Goal: Find contact information: Obtain details needed to contact an individual or organization

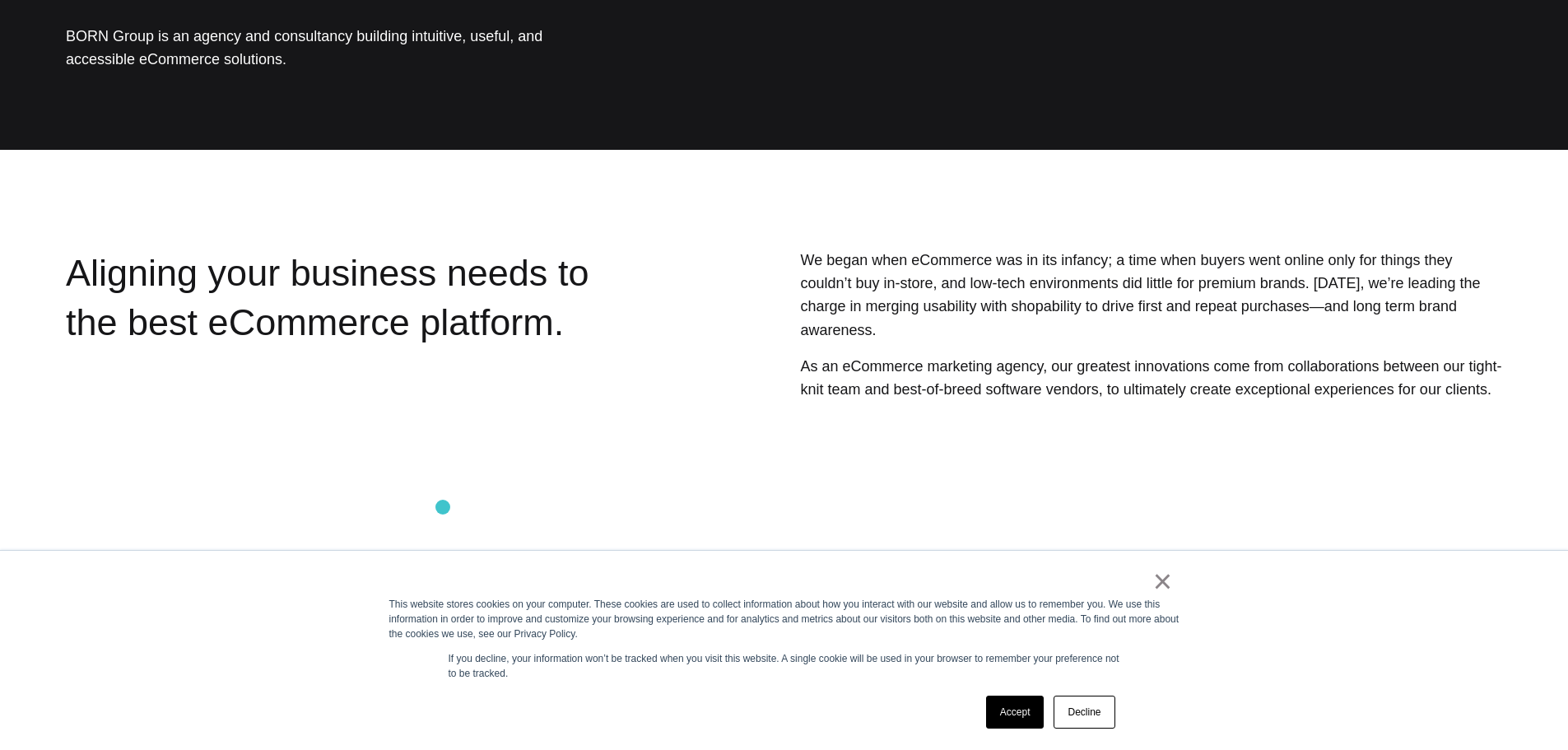
scroll to position [329, 0]
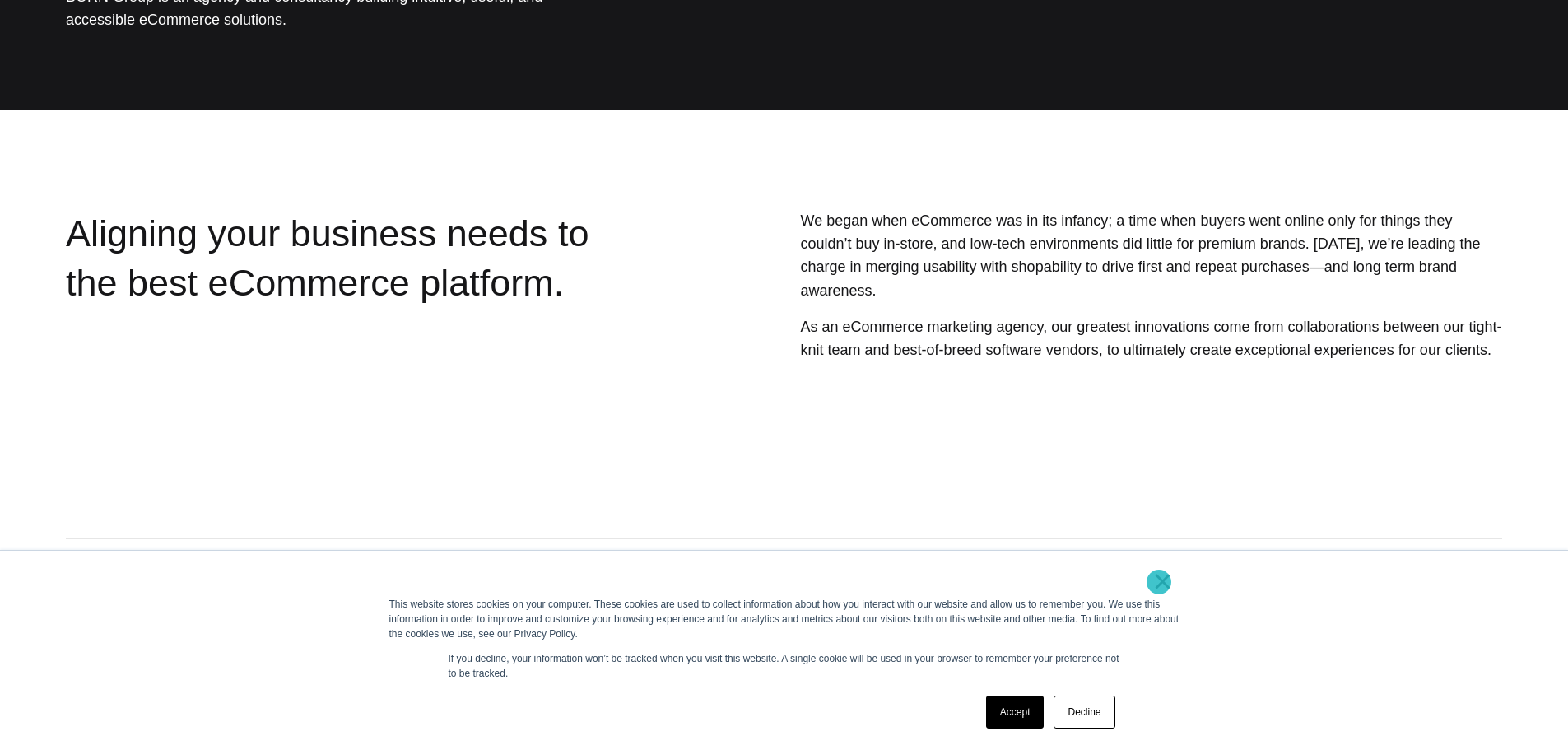
click at [1159, 582] on link "×" at bounding box center [1163, 581] width 20 height 14
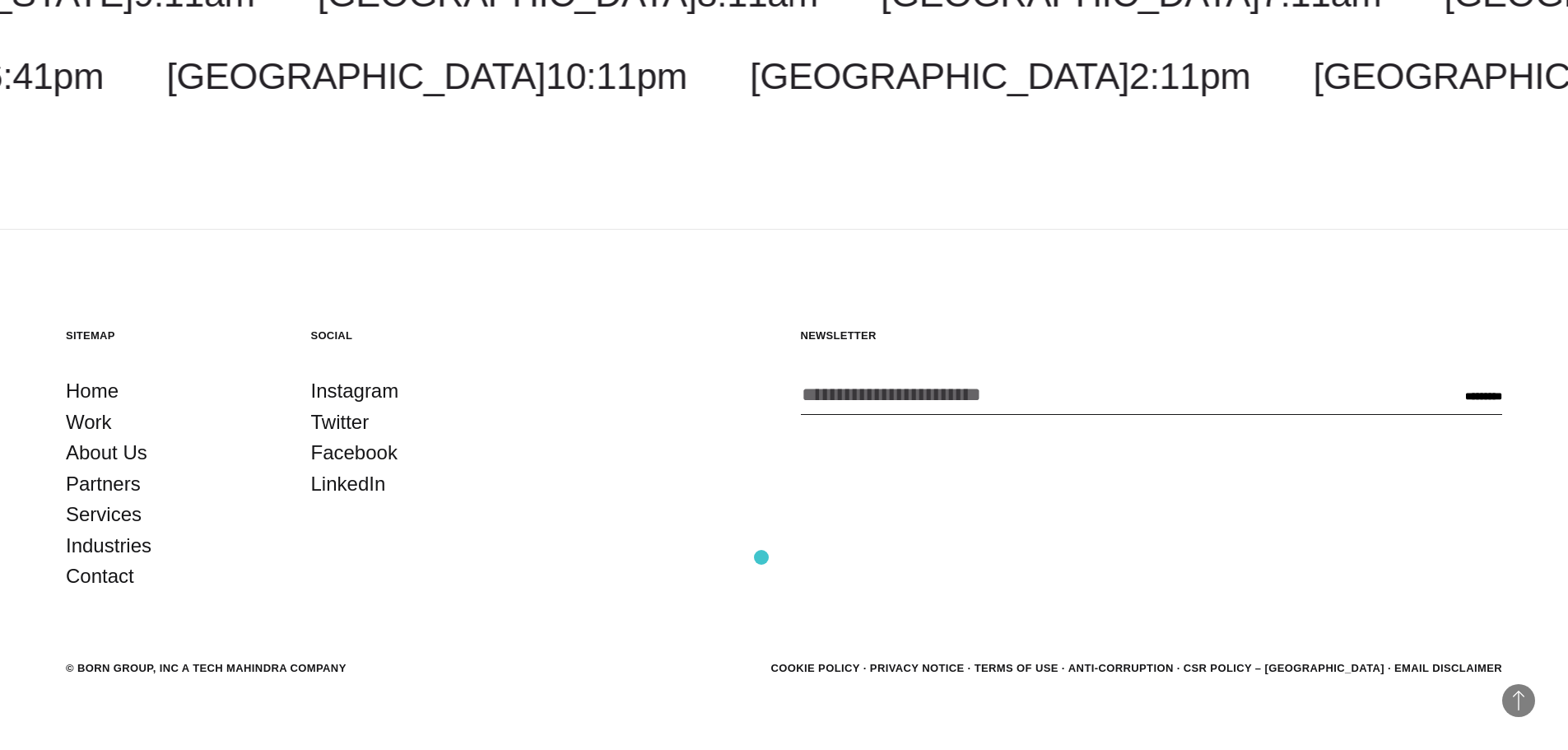
scroll to position [2379, 0]
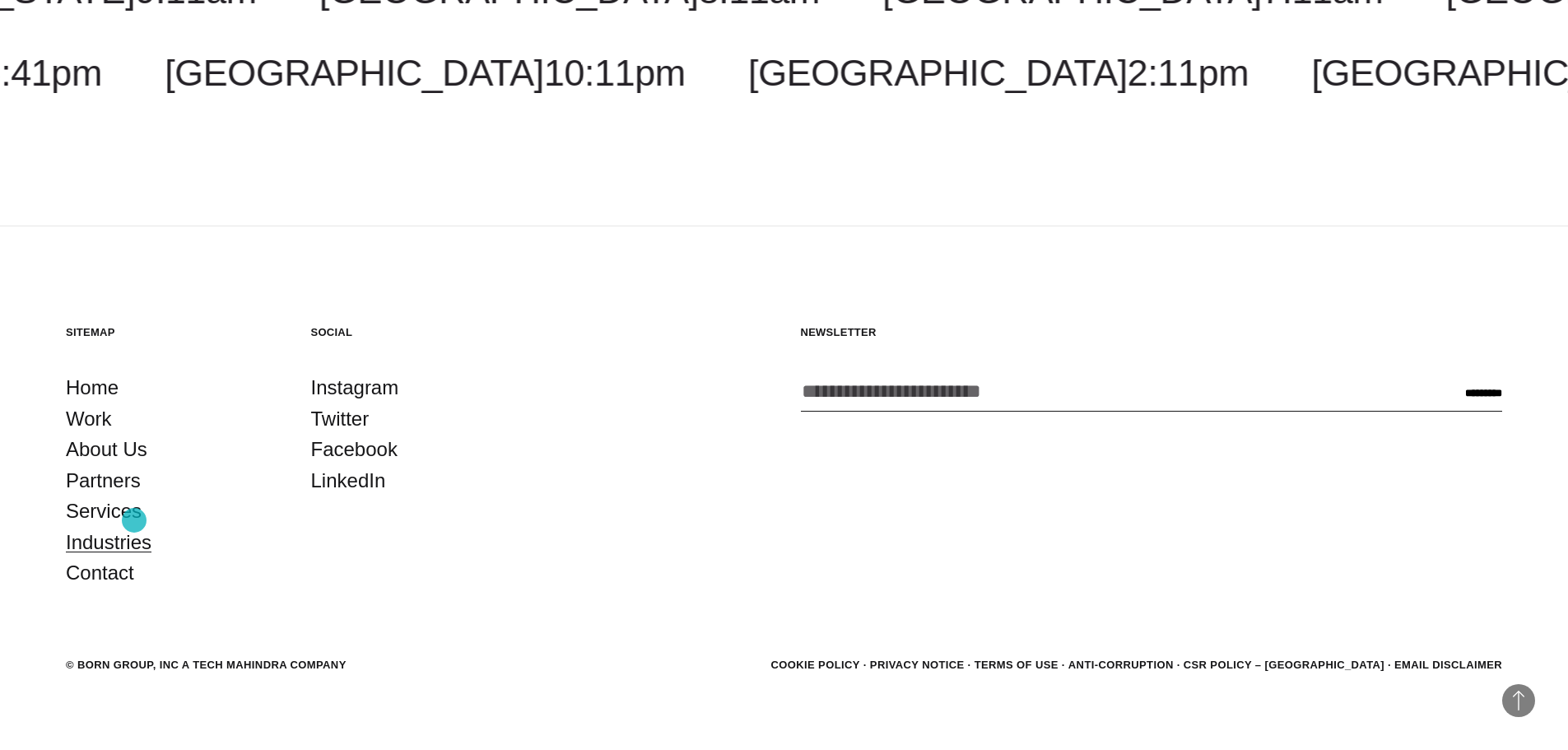
click at [134, 527] on link "Industries" at bounding box center [109, 542] width 86 height 32
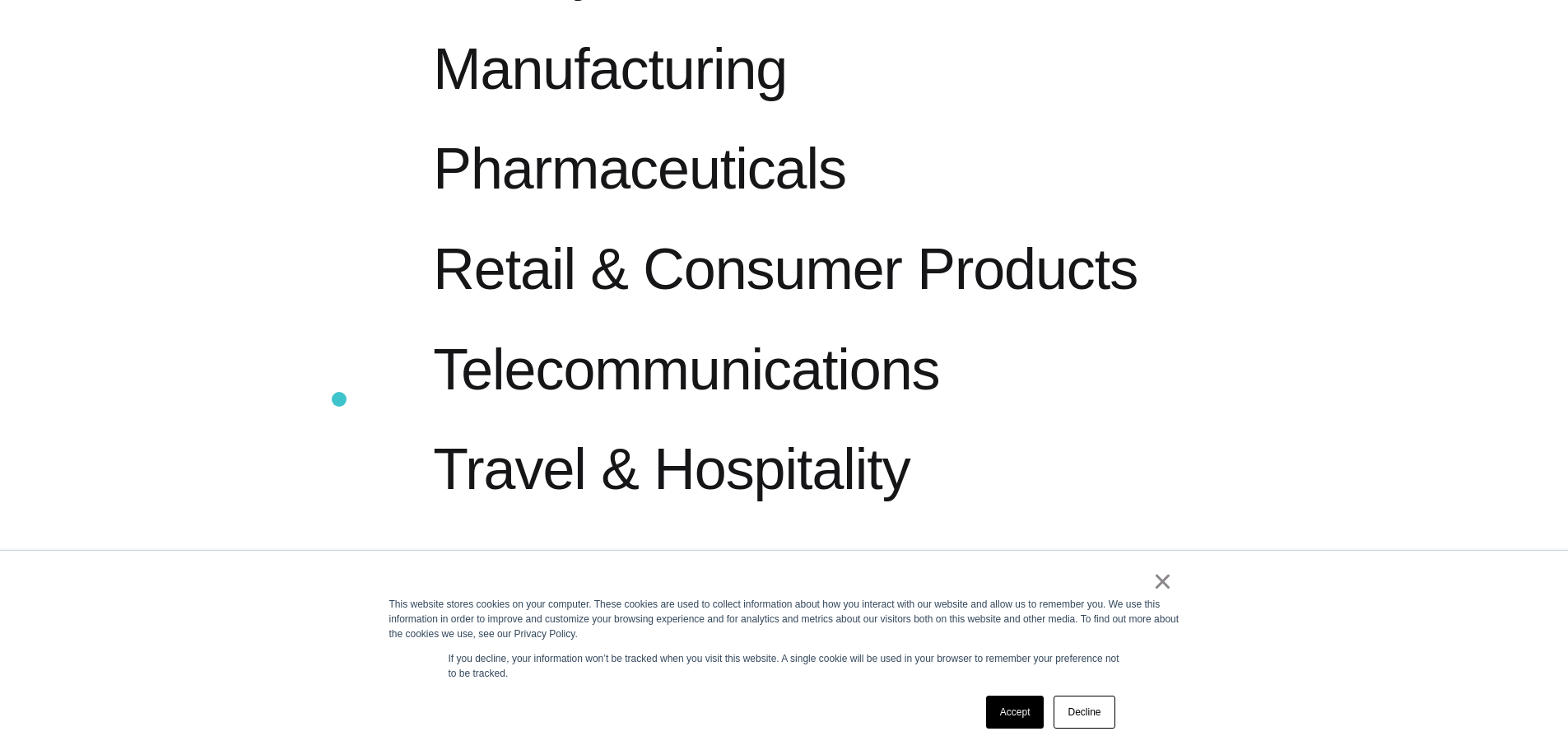
scroll to position [1976, 0]
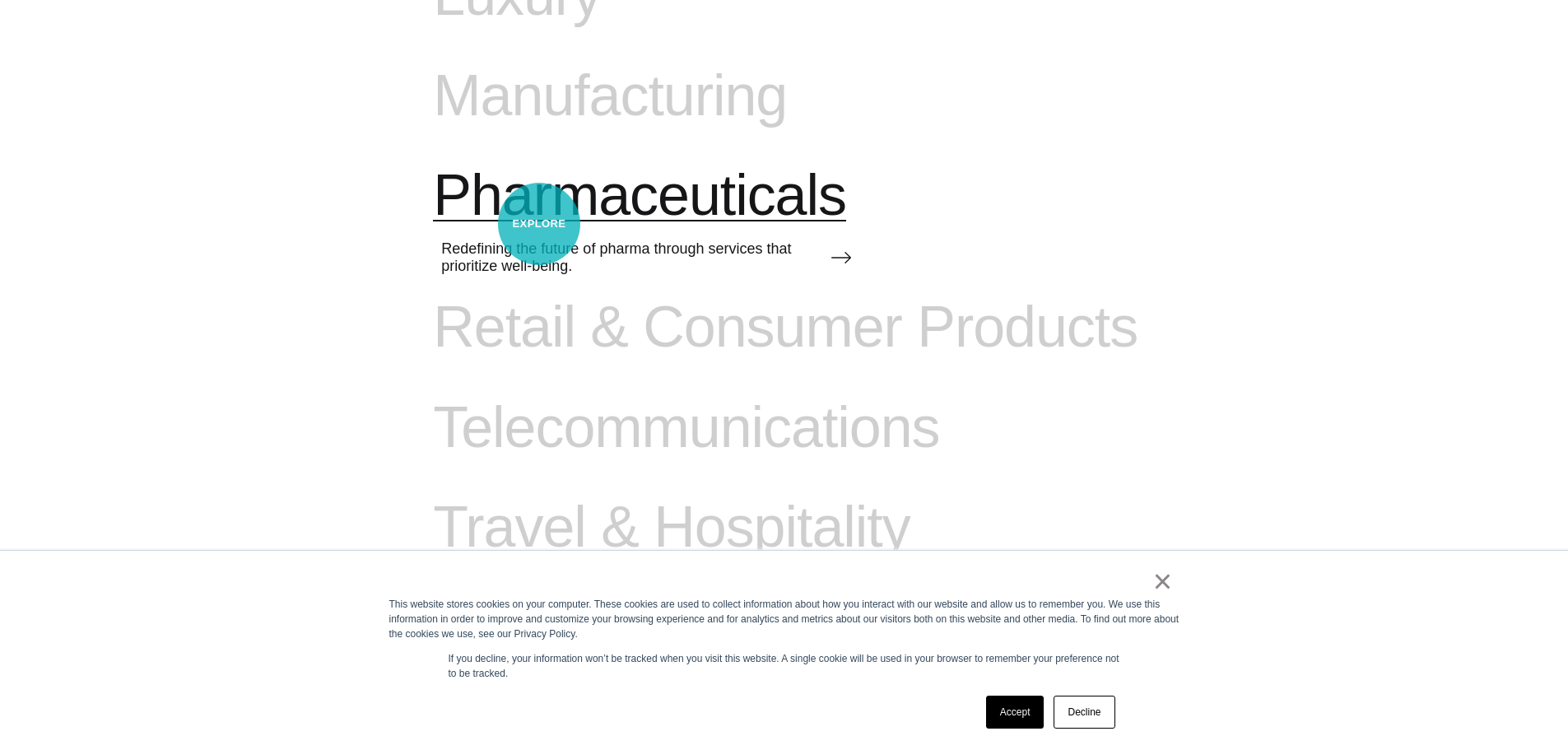
click at [539, 224] on span "Pharmaceuticals" at bounding box center [640, 196] width 413 height 68
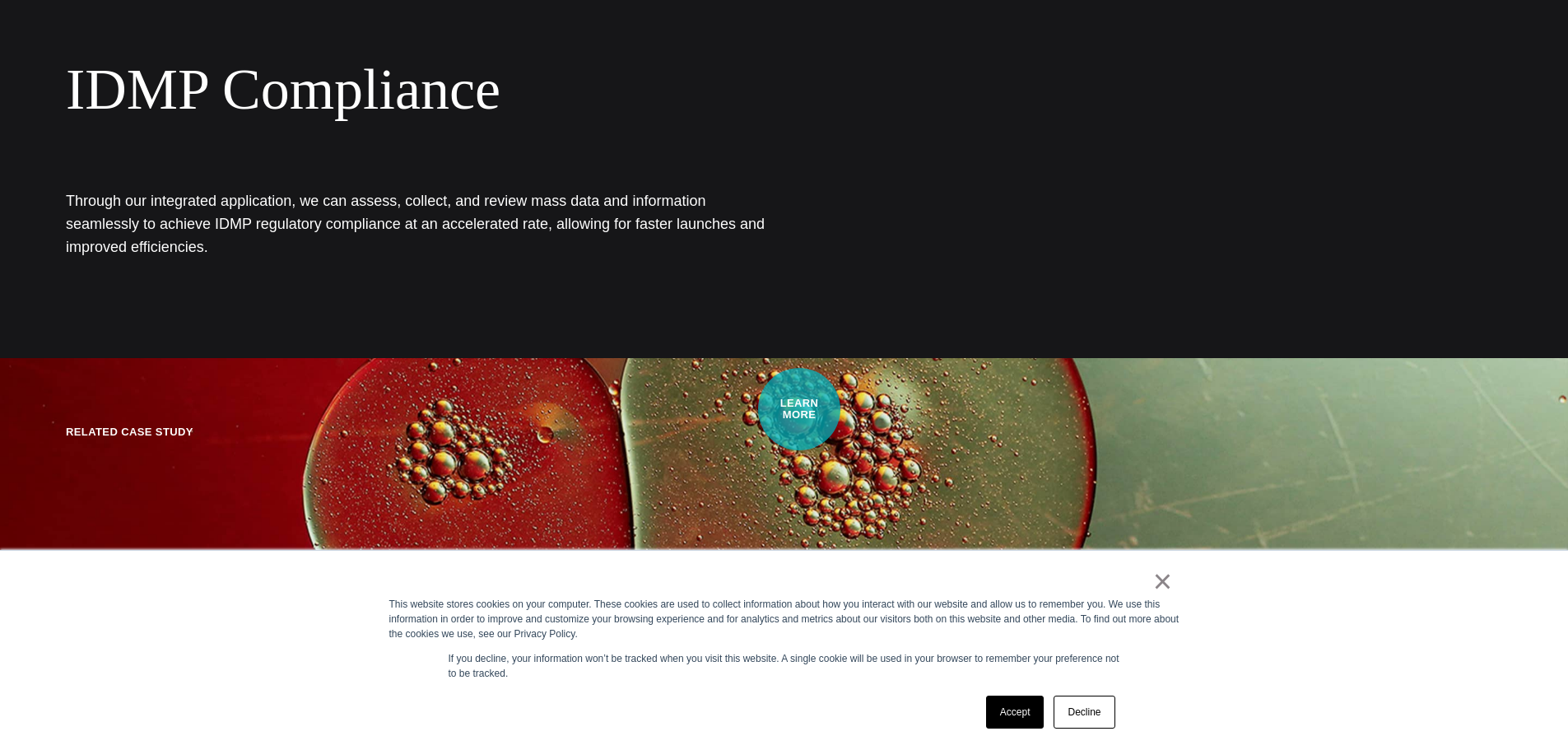
scroll to position [2553, 0]
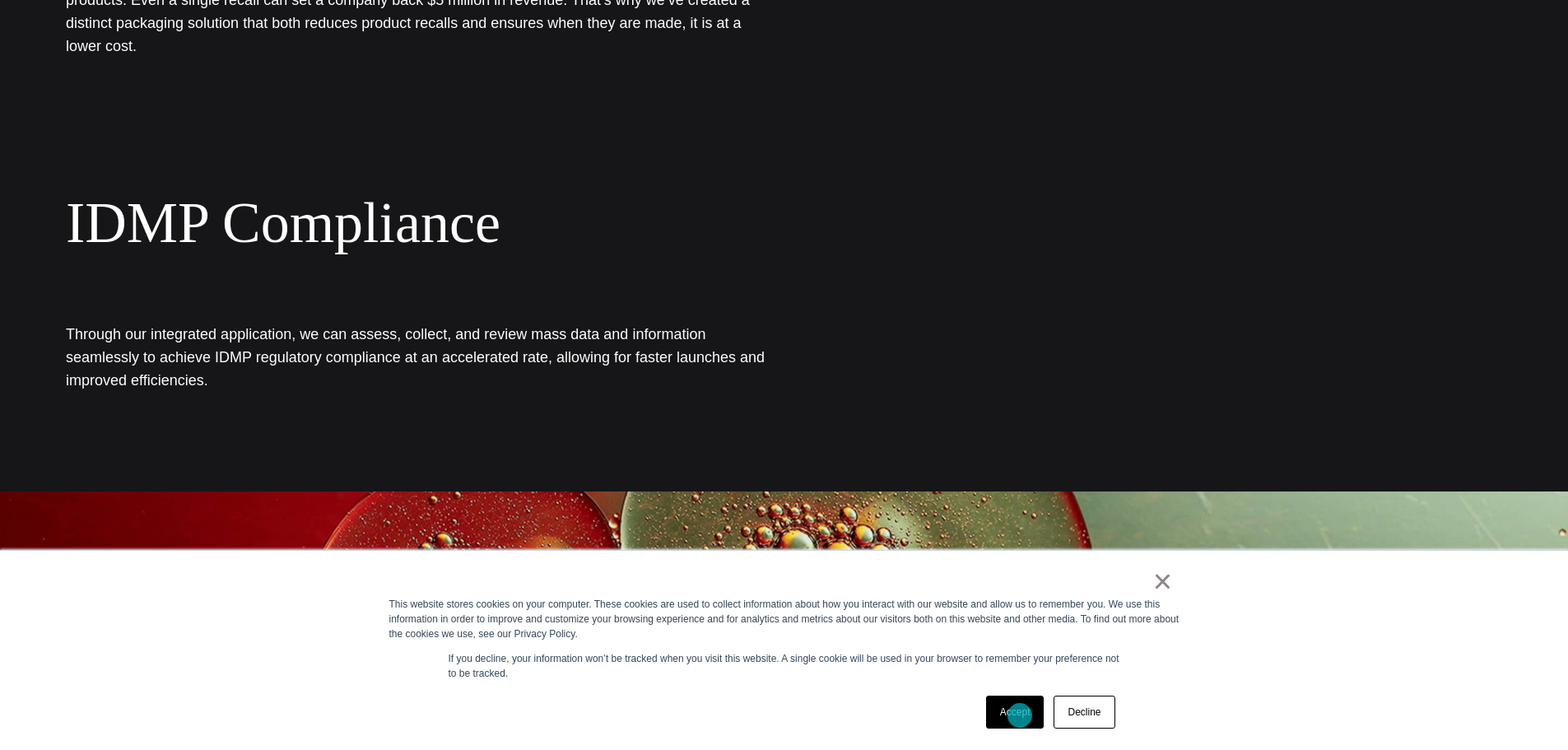
click at [1018, 714] on link "Accept" at bounding box center [1014, 713] width 58 height 33
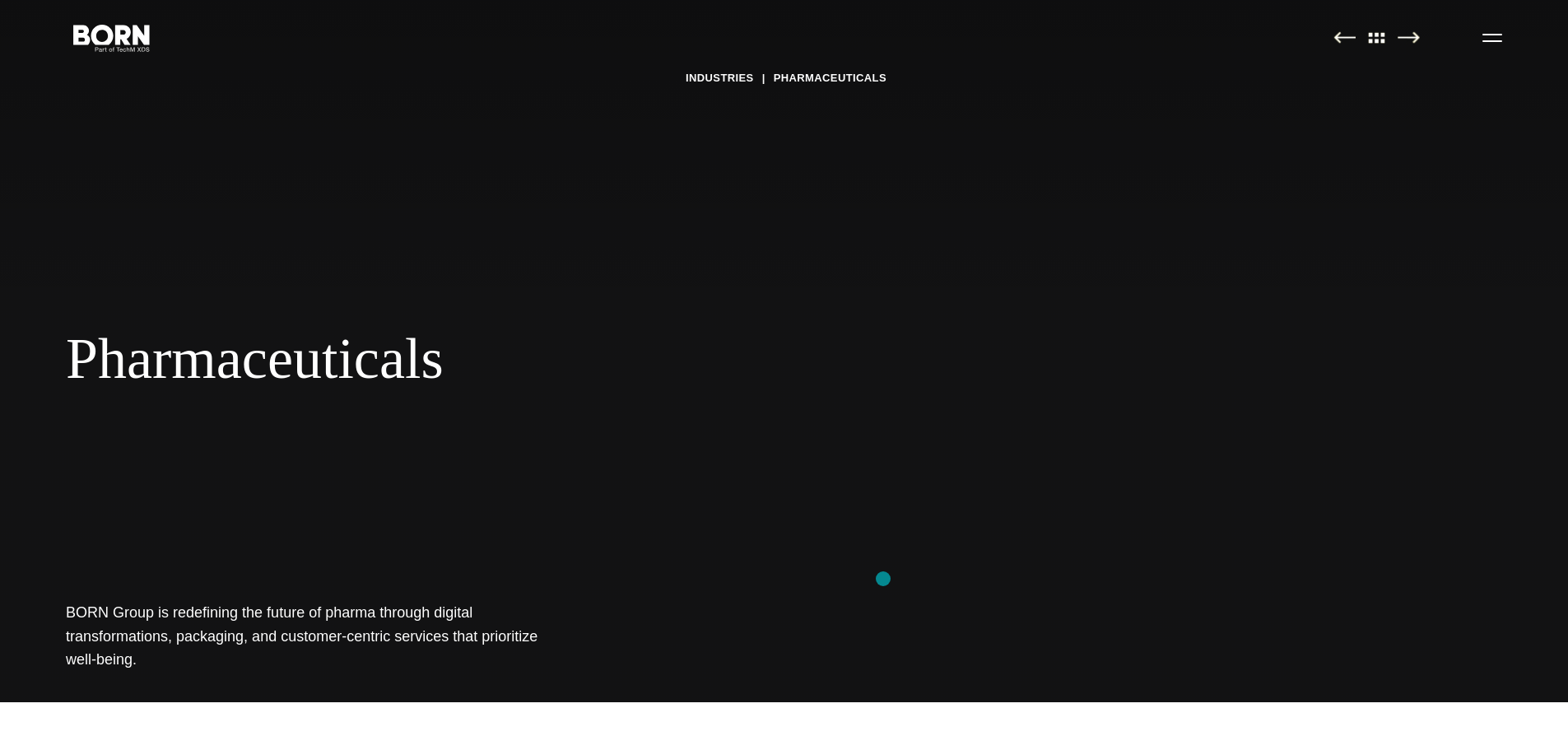
scroll to position [0, 0]
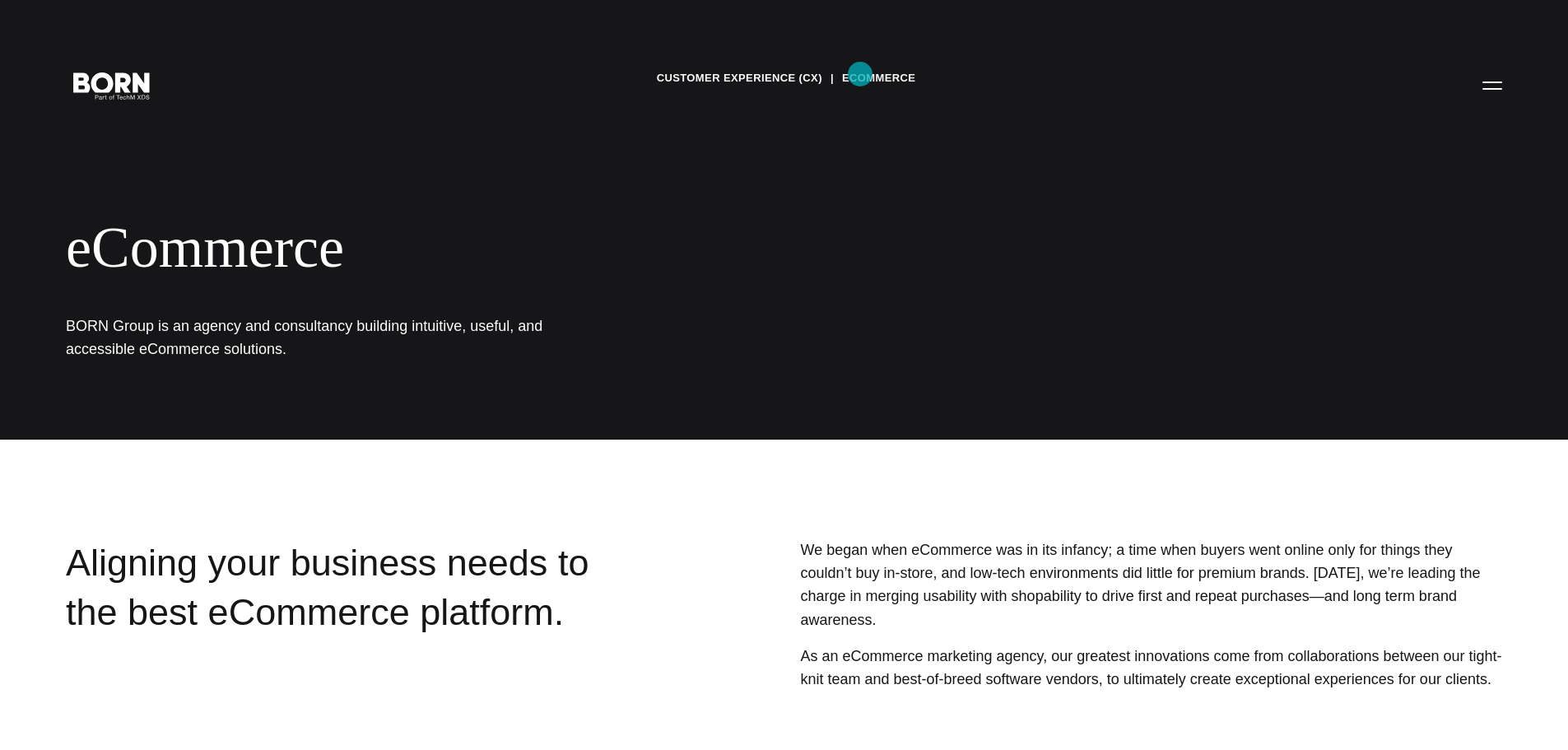
click at [860, 74] on link "eCommerce" at bounding box center [879, 78] width 74 height 25
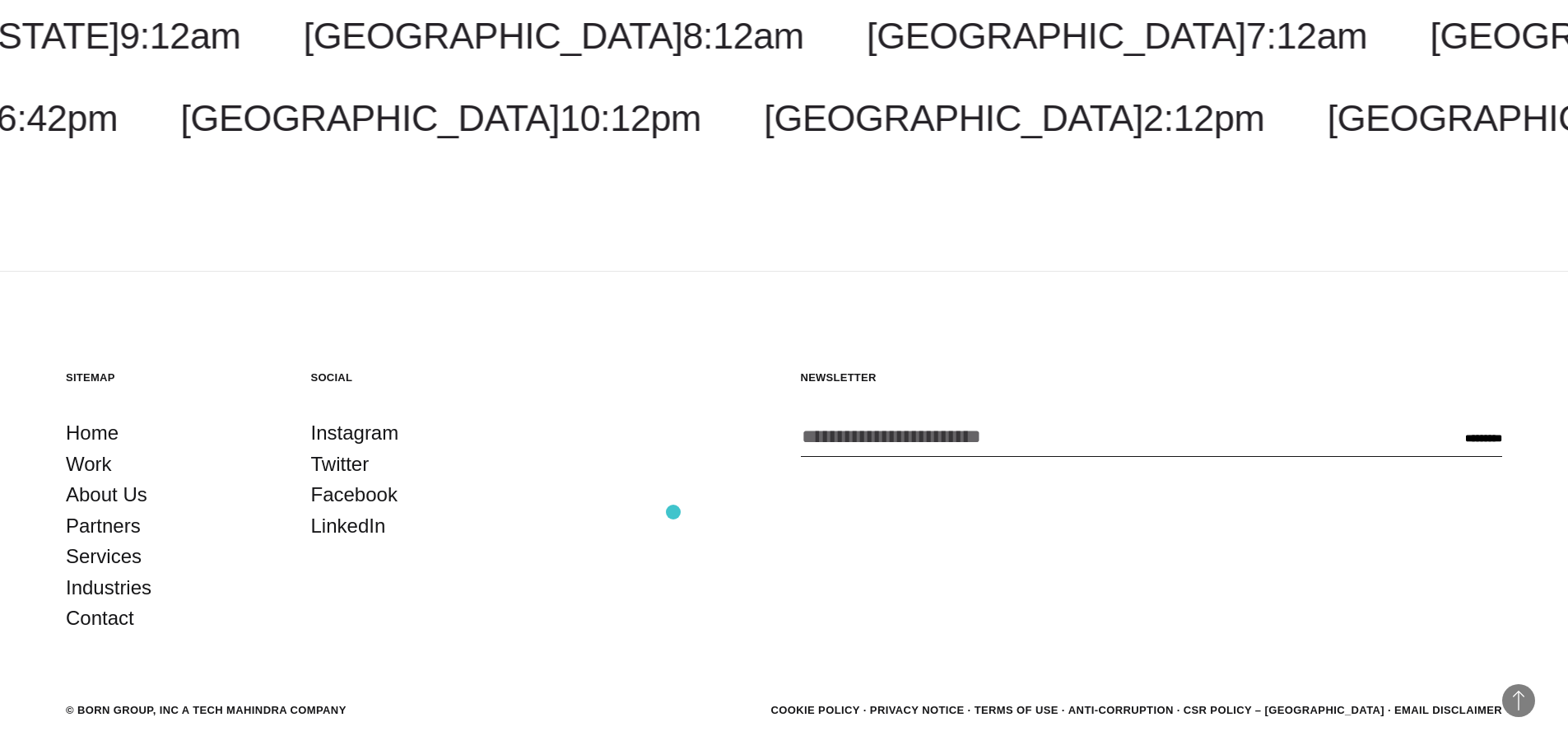
scroll to position [2379, 0]
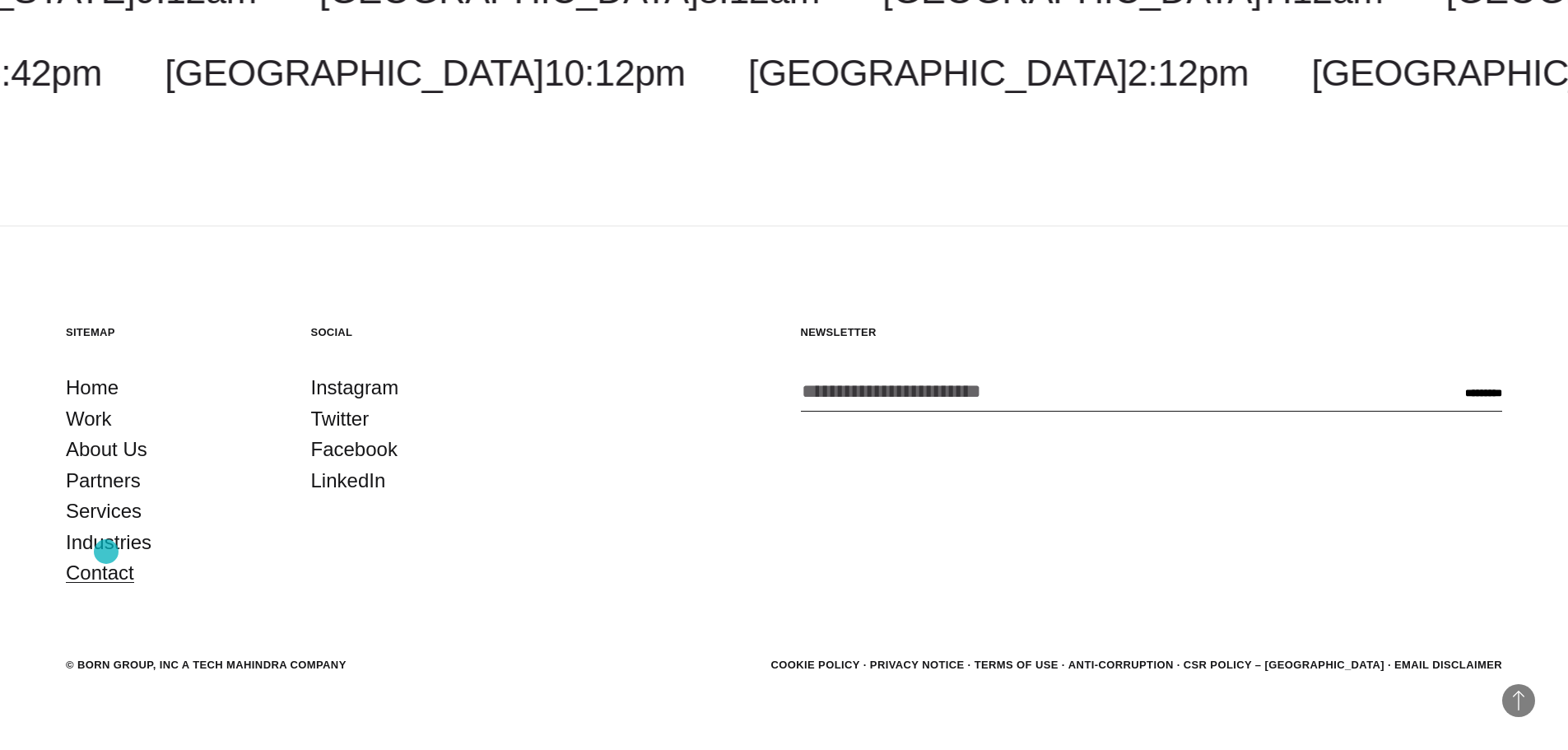
click at [106, 558] on link "Contact" at bounding box center [99, 573] width 68 height 32
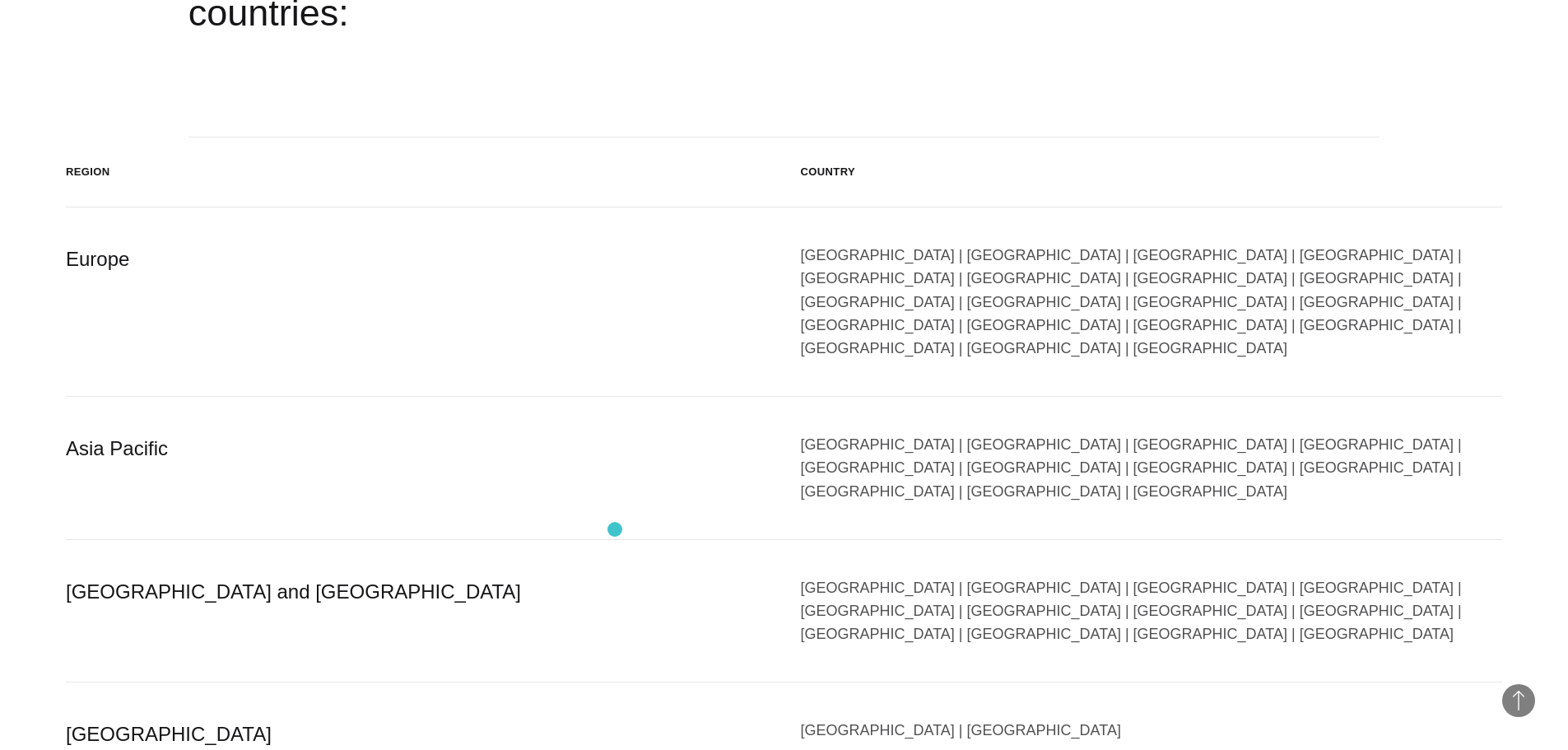
scroll to position [2882, 0]
click at [1062, 281] on div "[GEOGRAPHIC_DATA] | [GEOGRAPHIC_DATA] | [GEOGRAPHIC_DATA] | [GEOGRAPHIC_DATA] |…" at bounding box center [1152, 298] width 702 height 116
click at [1061, 275] on div "[GEOGRAPHIC_DATA] | [GEOGRAPHIC_DATA] | [GEOGRAPHIC_DATA] | [GEOGRAPHIC_DATA] |…" at bounding box center [1152, 298] width 702 height 116
click at [98, 263] on div "Europe" at bounding box center [417, 298] width 702 height 116
click at [117, 430] on div "Asia Pacific" at bounding box center [417, 465] width 702 height 70
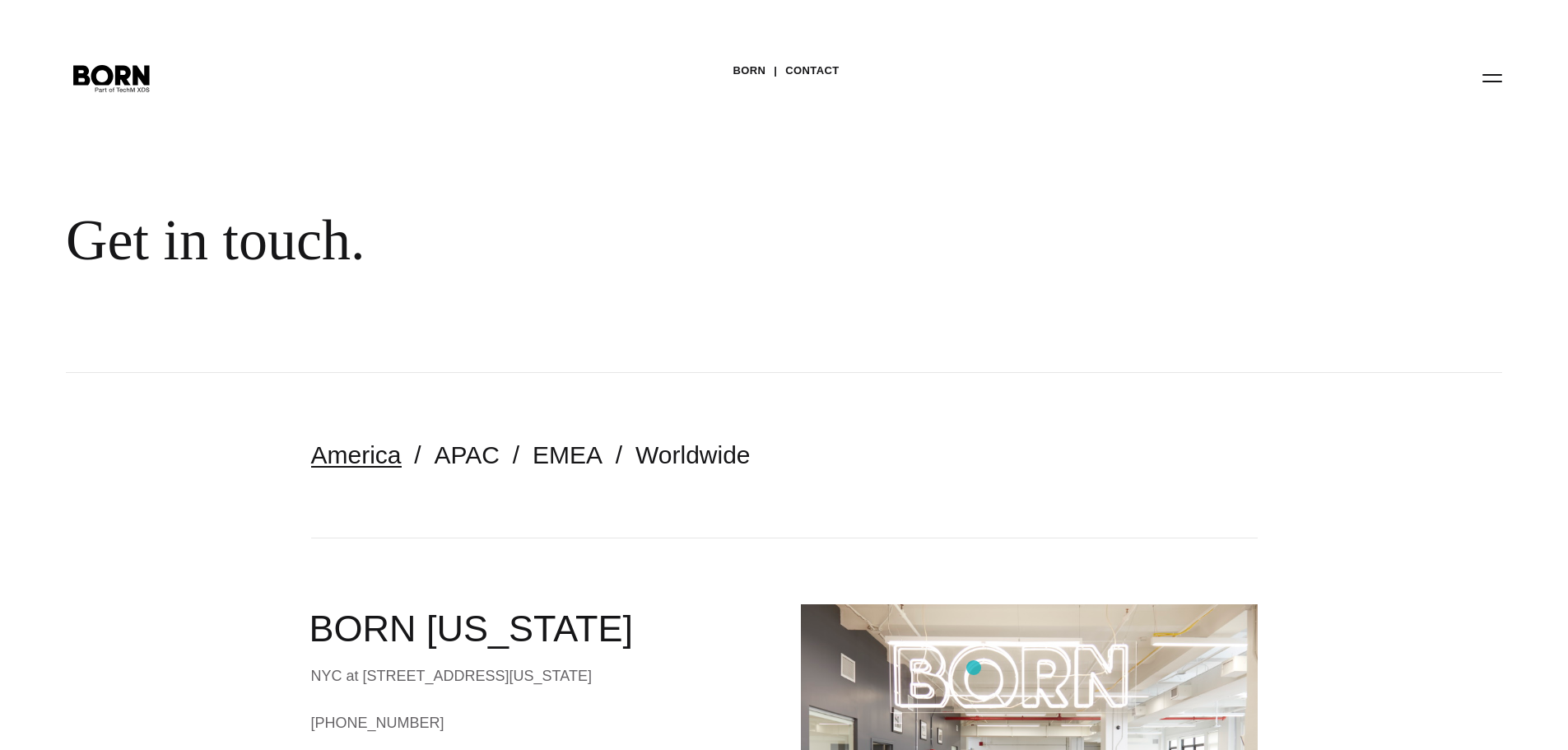
scroll to position [0, 0]
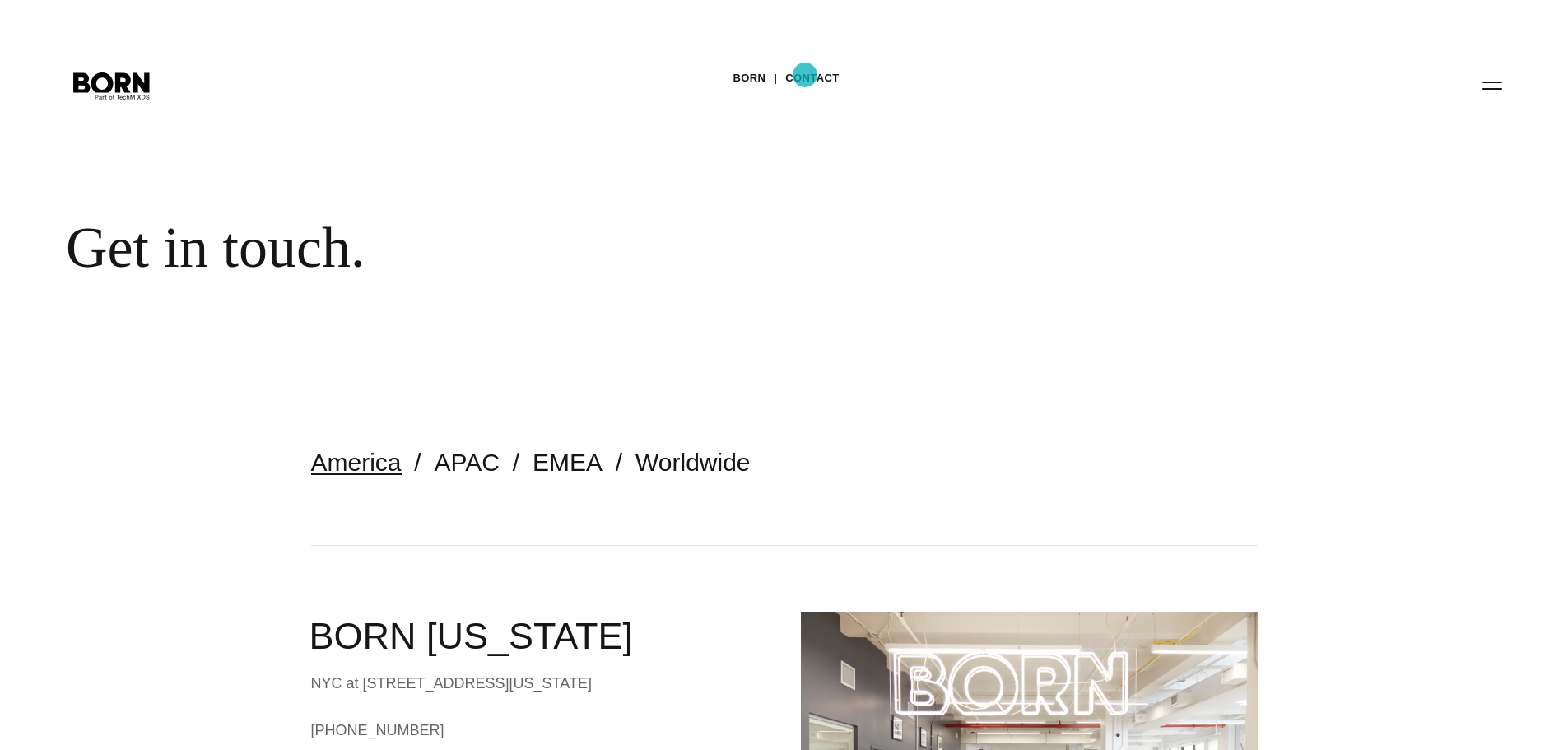
click at [805, 75] on link "Contact" at bounding box center [812, 78] width 54 height 25
click at [1513, 80] on div "BORN Contact Get in touch." at bounding box center [784, 190] width 1568 height 381
click at [1504, 85] on button "Primary Menu" at bounding box center [1492, 85] width 39 height 34
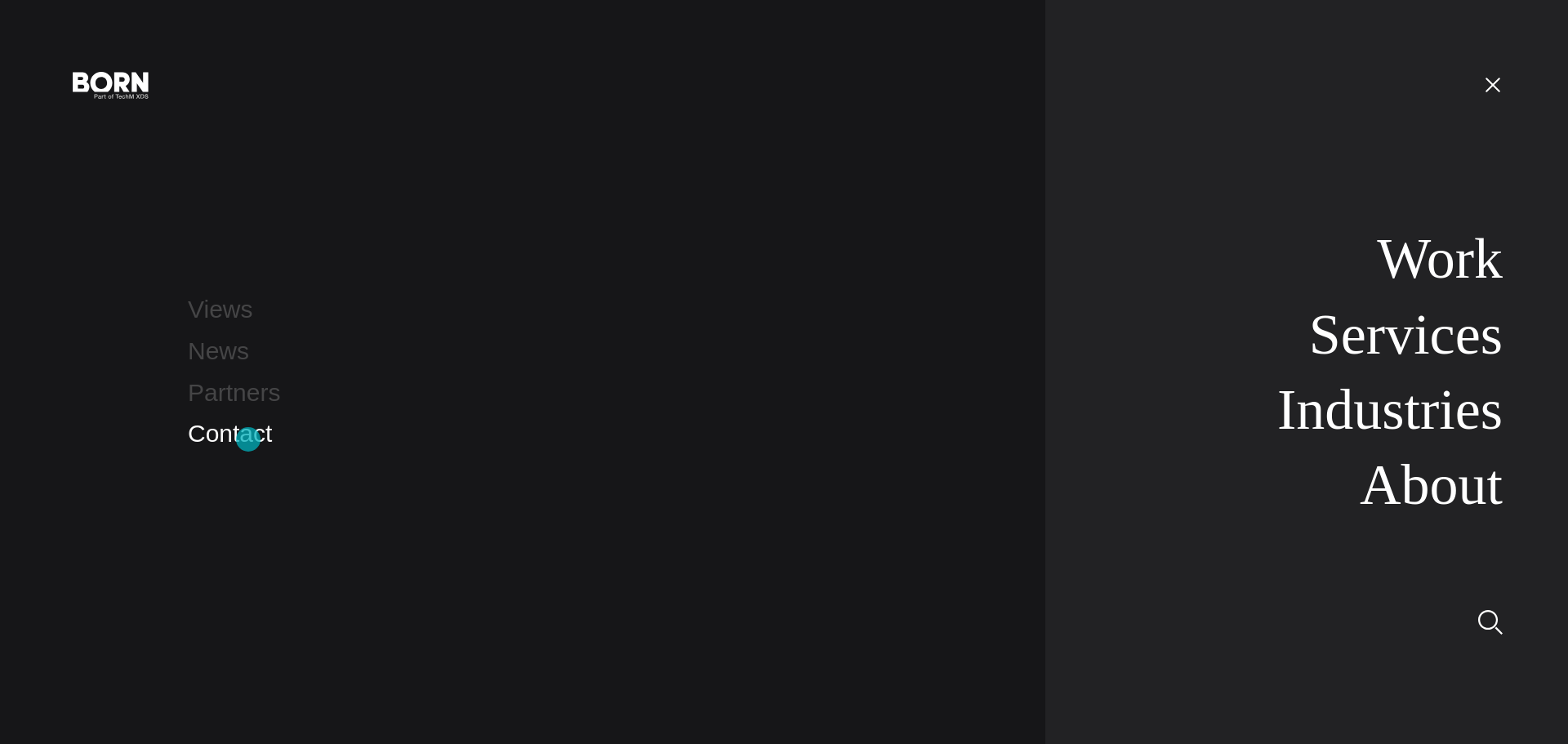
click at [249, 439] on link "Contact" at bounding box center [230, 434] width 84 height 27
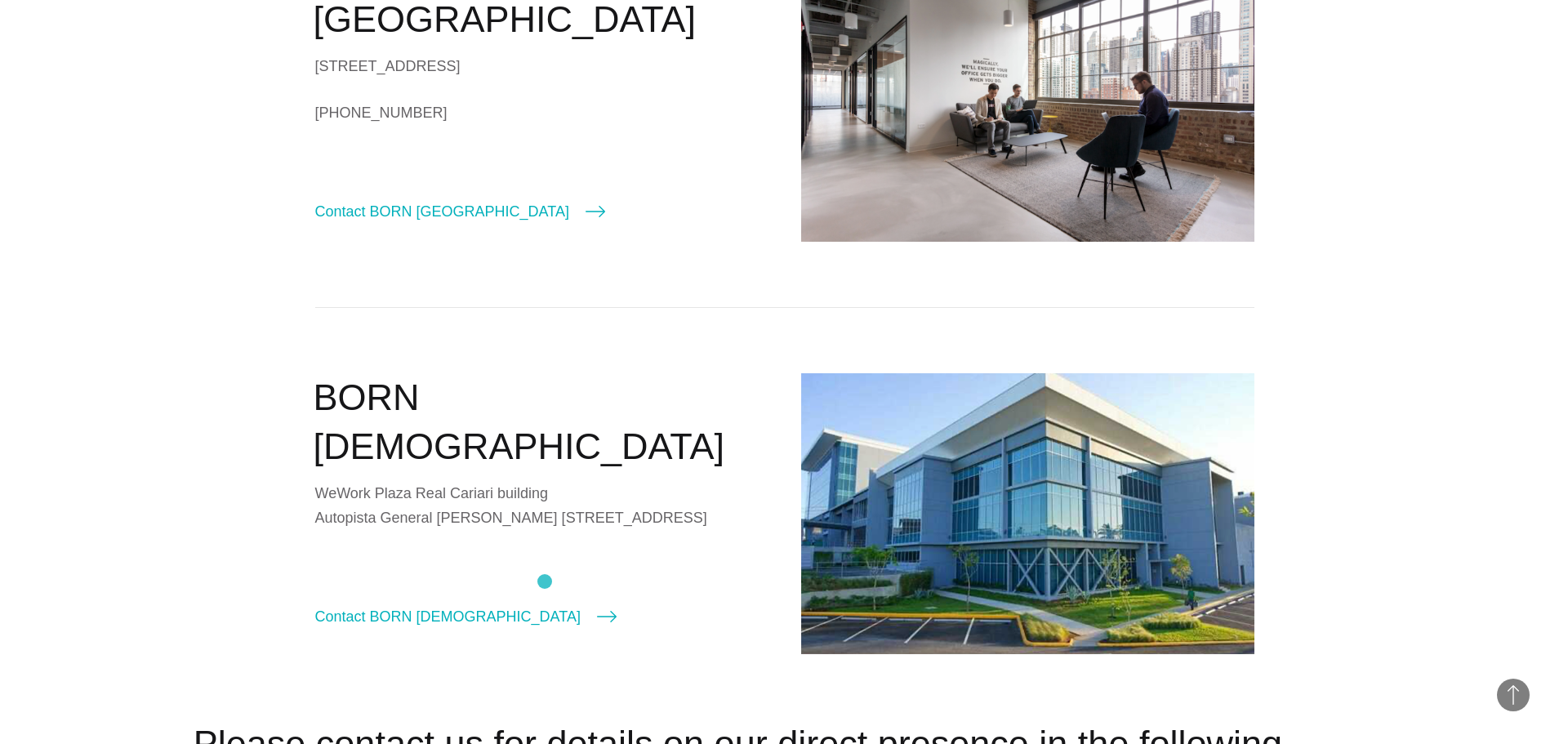
scroll to position [2125, 0]
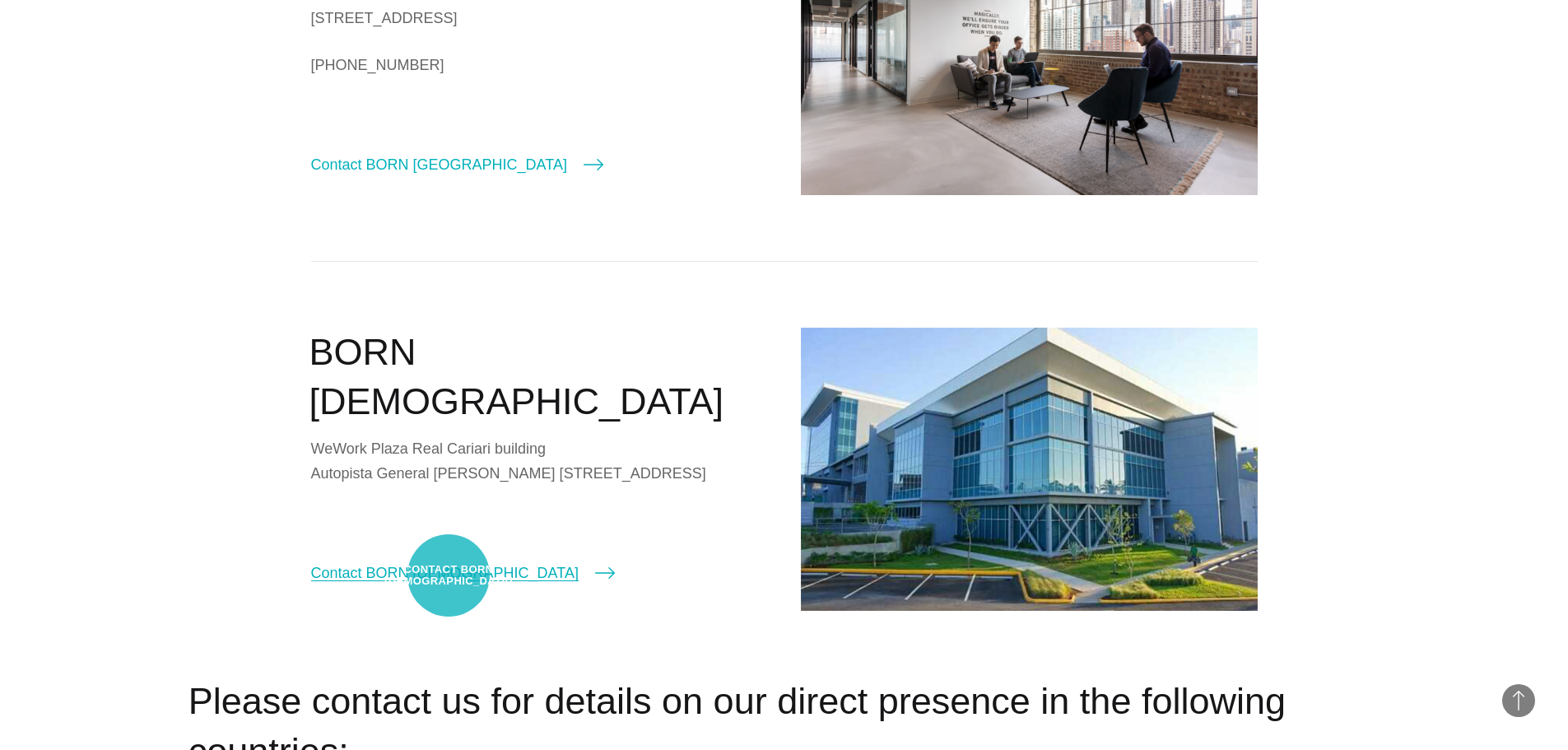
click at [448, 576] on link "Contact BORN [DEMOGRAPHIC_DATA]" at bounding box center [463, 573] width 304 height 23
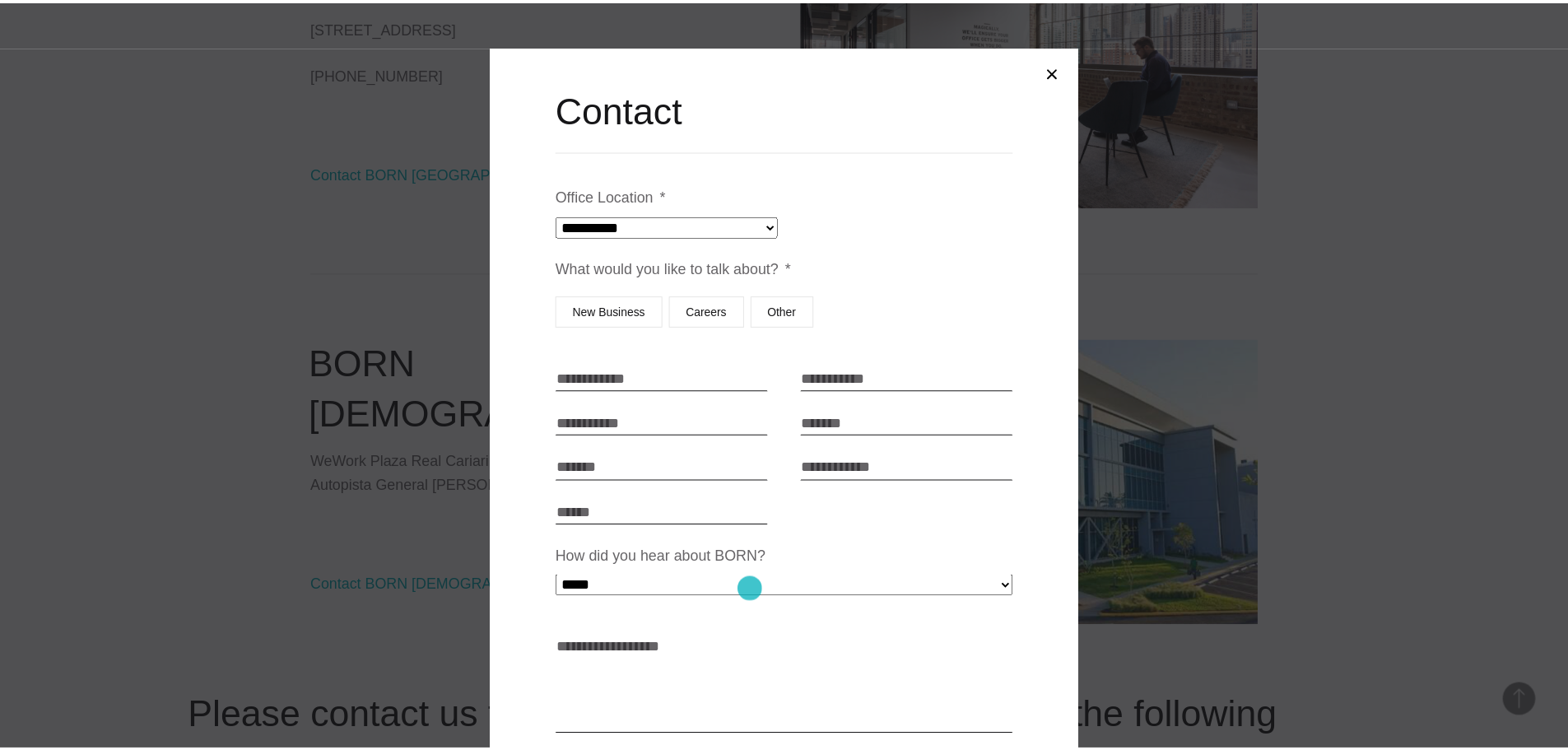
scroll to position [0, 0]
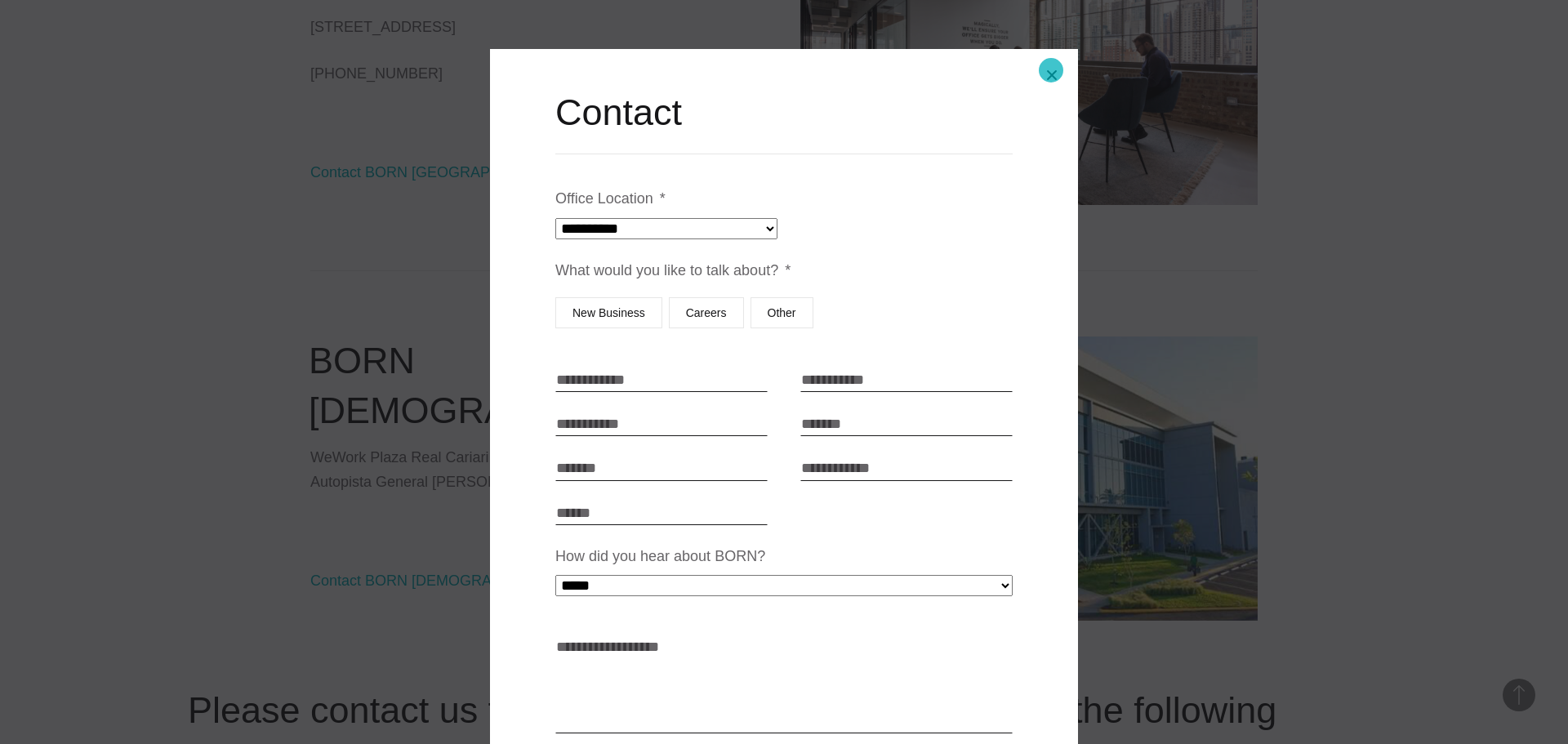
click at [1047, 71] on button "Close modal" at bounding box center [1051, 75] width 39 height 39
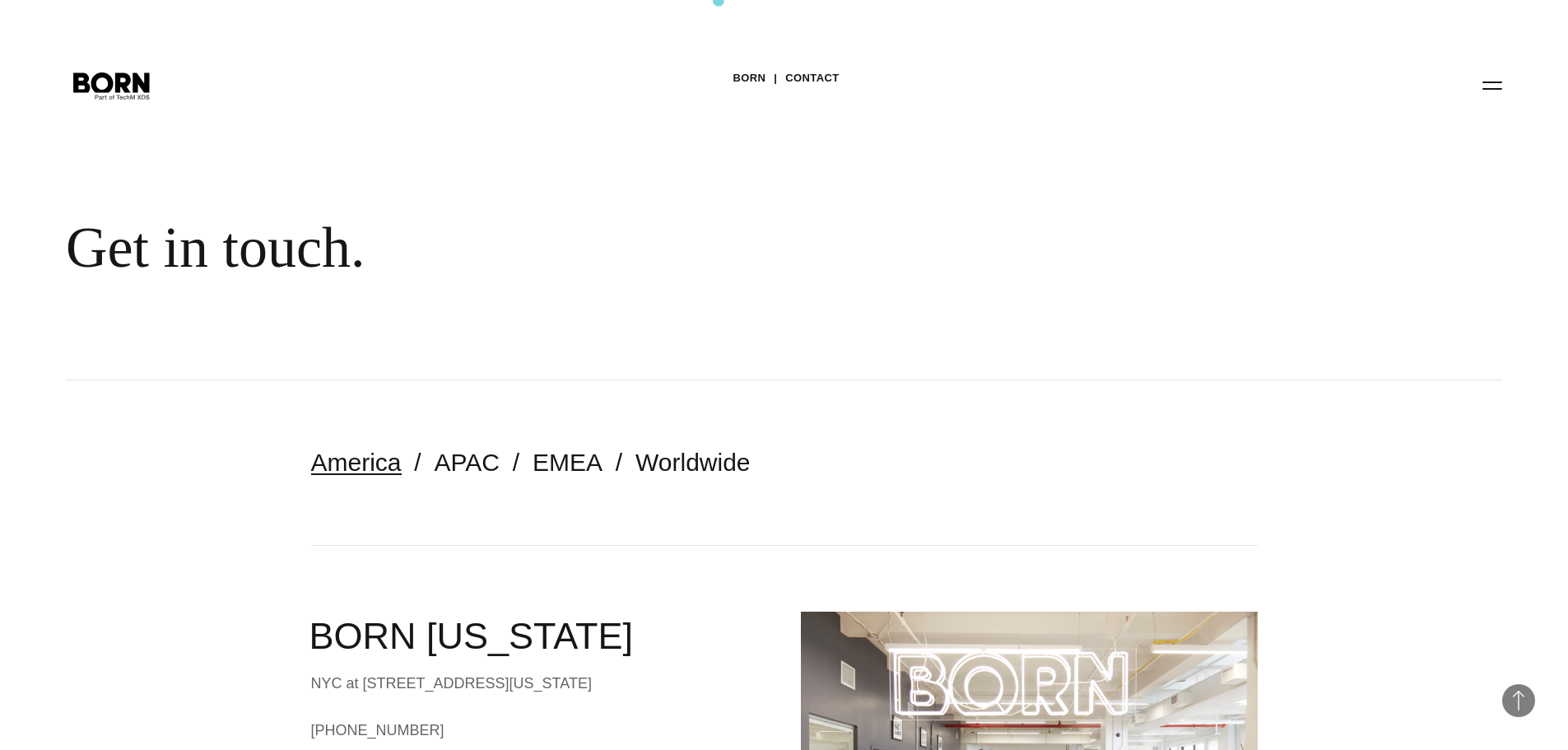
scroll to position [2142, 0]
